Goal: Task Accomplishment & Management: Use online tool/utility

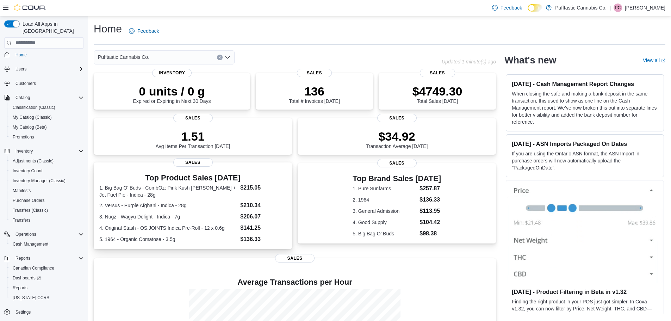
scroll to position [92, 0]
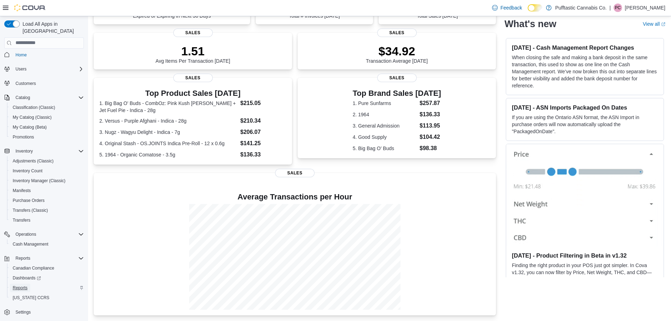
click at [21, 285] on span "Reports" at bounding box center [20, 288] width 15 height 6
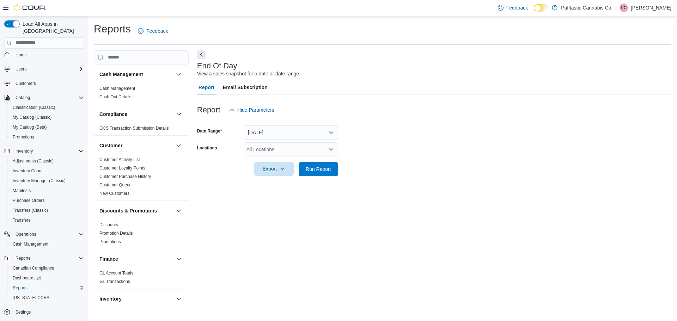
click at [282, 172] on span "Export" at bounding box center [273, 169] width 31 height 14
click at [276, 196] on span "Export to Pdf" at bounding box center [275, 198] width 32 height 6
